Goal: Check status

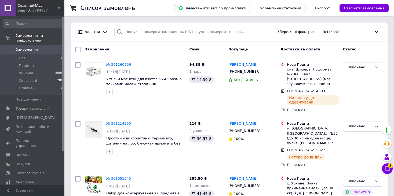
drag, startPoint x: 0, startPoint y: 0, endPoint x: 33, endPoint y: 17, distance: 37.4
click at [33, 47] on span "Замовлення" at bounding box center [27, 49] width 22 height 5
